Goal: Task Accomplishment & Management: Manage account settings

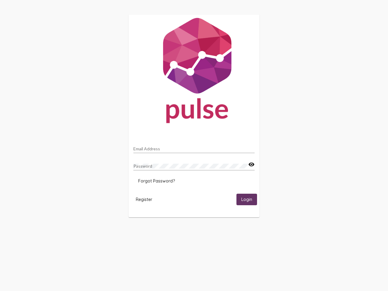
click at [194, 147] on input "Email Address" at bounding box center [193, 148] width 121 height 5
click at [251, 165] on mat-icon "visibility" at bounding box center [251, 164] width 6 height 7
click at [156, 181] on span "Forgot Password?" at bounding box center [156, 180] width 37 height 5
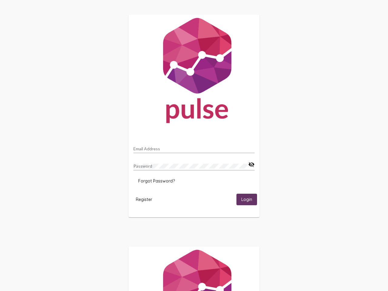
click at [144, 199] on span "Register" at bounding box center [144, 199] width 16 height 5
click at [247, 199] on span "Login" at bounding box center [246, 199] width 11 height 5
